Goal: Task Accomplishment & Management: Use online tool/utility

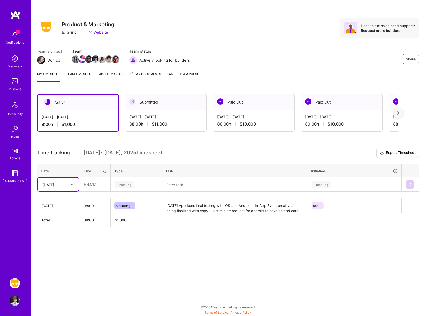
click at [186, 8] on div "Share Product & Marketing Grindr Website Does this mission need support? Reques…" at bounding box center [228, 33] width 394 height 67
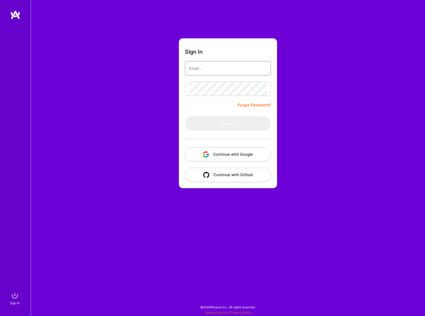
type input "[EMAIL_ADDRESS][DOMAIN_NAME]"
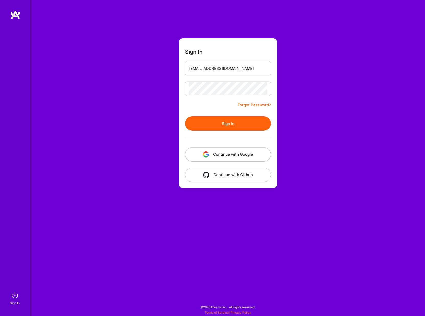
click at [217, 127] on button "Sign In" at bounding box center [228, 123] width 86 height 14
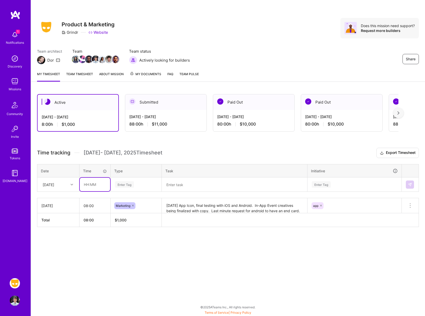
click at [96, 185] on input "text" at bounding box center [95, 184] width 30 height 14
type input "08:00"
click at [127, 186] on div "Enter Tag" at bounding box center [124, 184] width 19 height 8
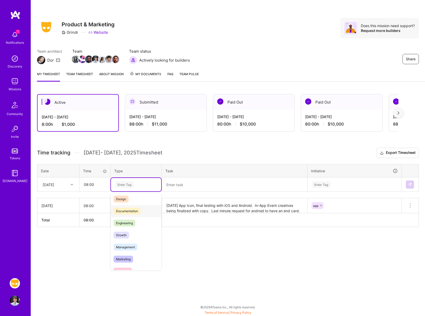
scroll to position [16, 0]
click at [122, 253] on div "Marketing" at bounding box center [136, 257] width 50 height 12
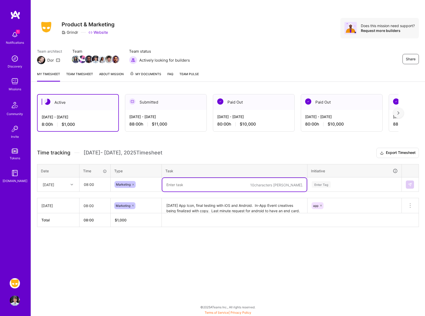
click at [170, 186] on textarea at bounding box center [234, 185] width 144 height 14
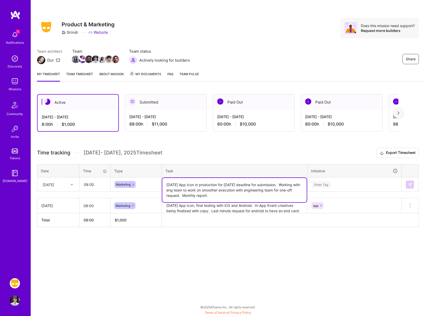
type textarea "Halloween App Icon in production for tomorrow's deadline for submission. Workin…"
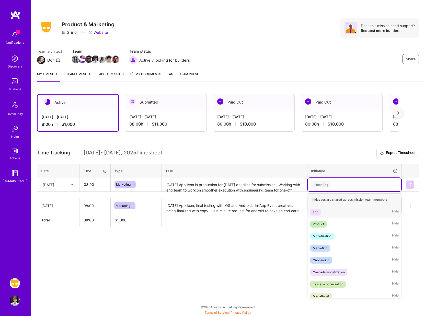
click at [323, 185] on div "Enter Tag" at bounding box center [320, 184] width 19 height 8
click at [313, 208] on span "app" at bounding box center [315, 211] width 10 height 7
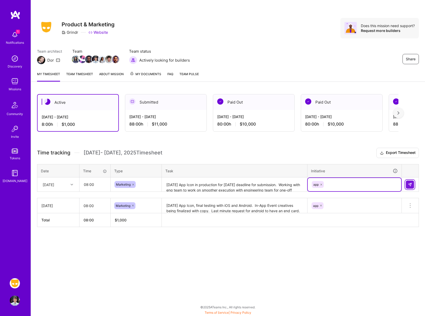
click at [408, 183] on img at bounding box center [409, 184] width 4 height 4
